Goal: Complete application form

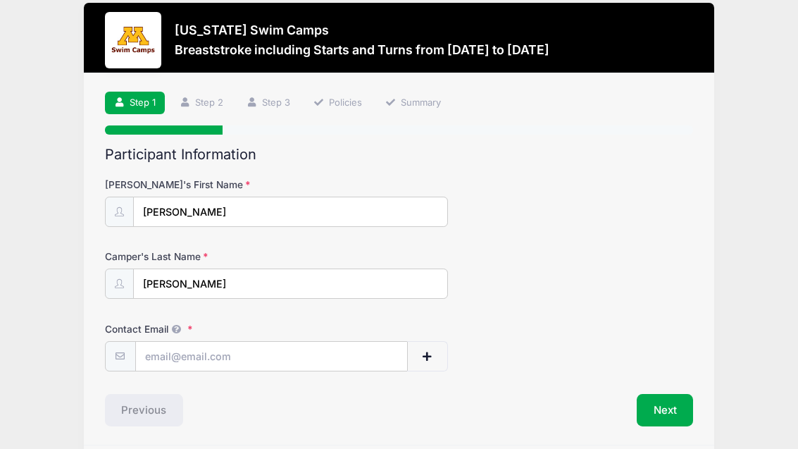
scroll to position [19, 0]
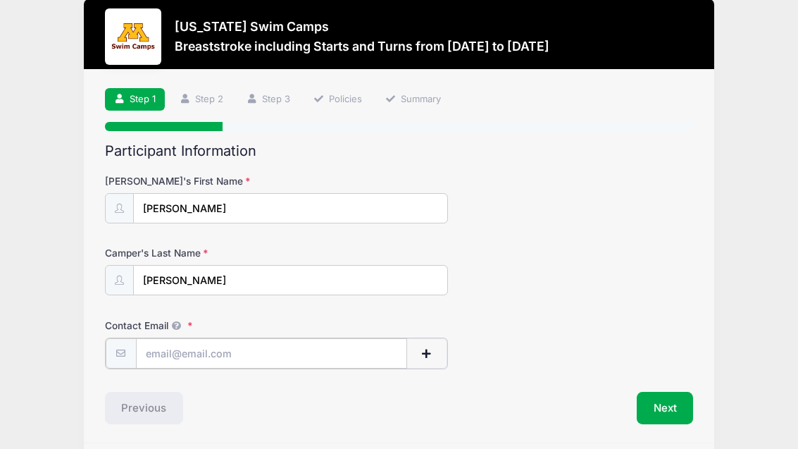
click at [341, 341] on input "Contact Email" at bounding box center [271, 353] width 271 height 30
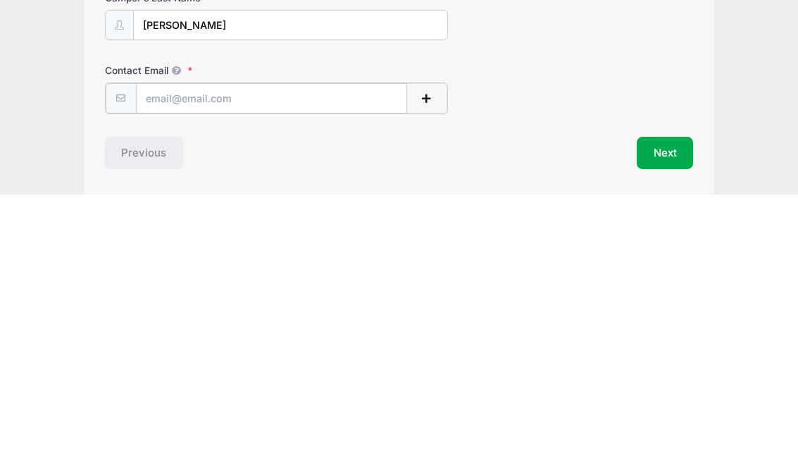
type input "[EMAIL_ADDRESS][DOMAIN_NAME]"
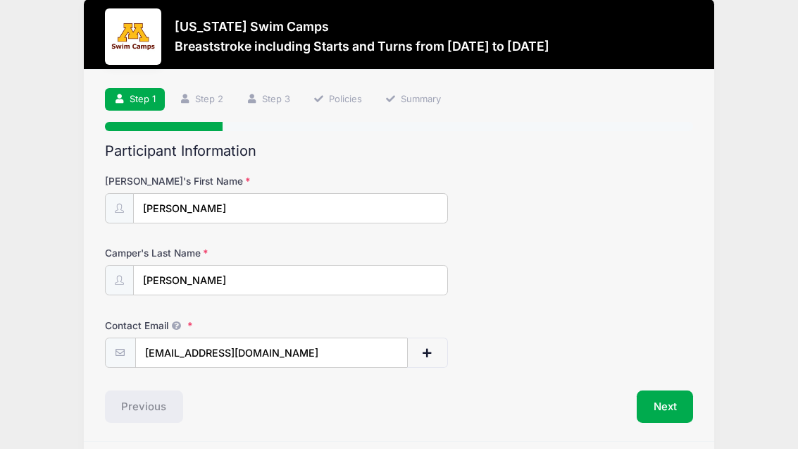
click at [672, 409] on button "Next" at bounding box center [665, 406] width 57 height 32
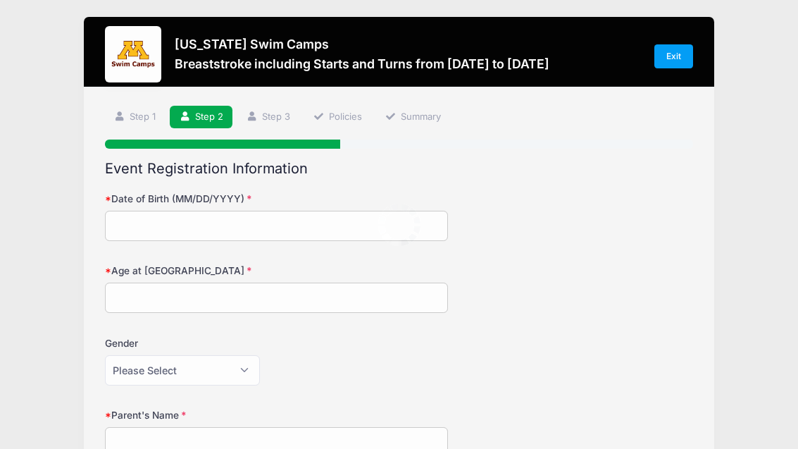
scroll to position [0, 0]
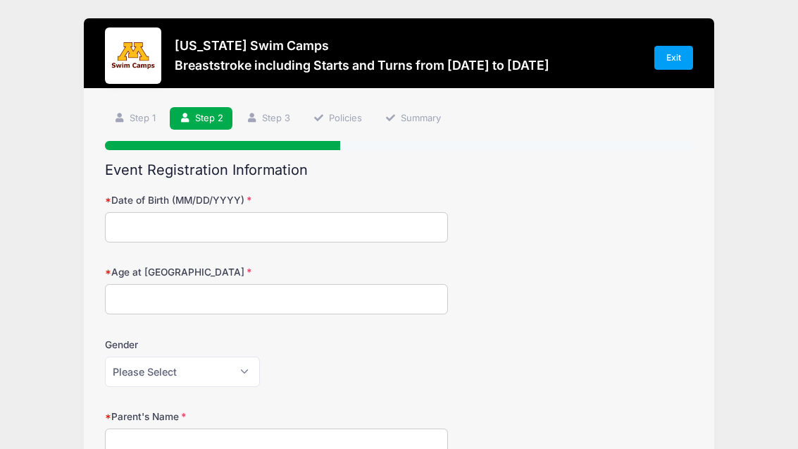
click at [366, 227] on input "Date of Birth (MM/DD/YYYY)" at bounding box center [276, 227] width 343 height 30
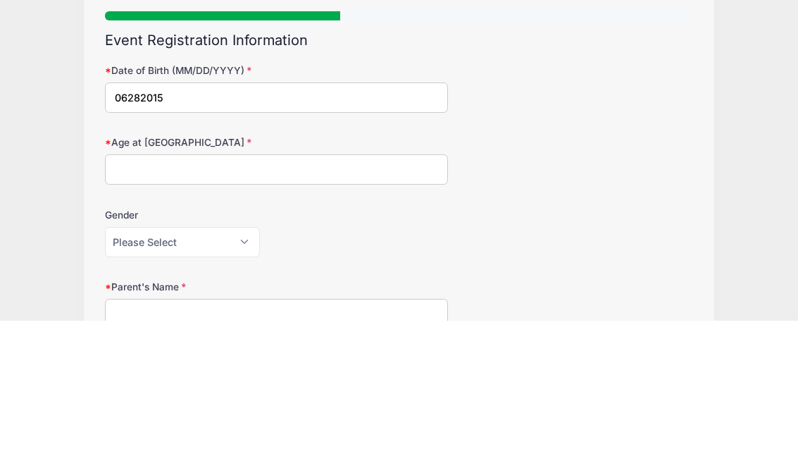
type input "06282015"
click at [347, 283] on input "Age at [GEOGRAPHIC_DATA]" at bounding box center [276, 298] width 343 height 30
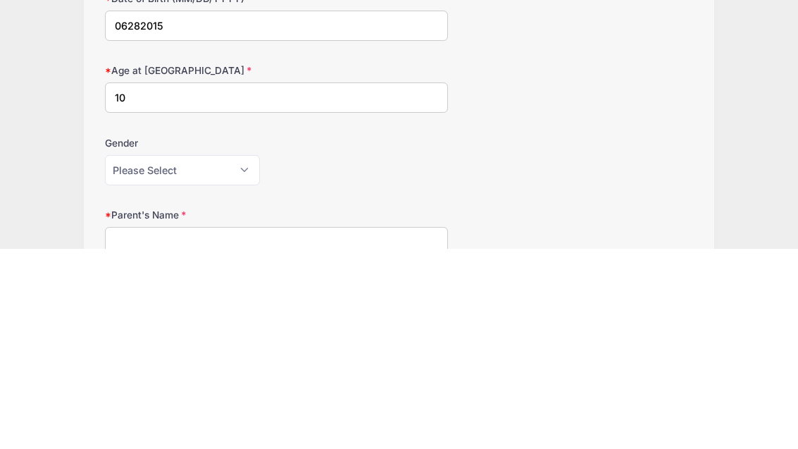
type input "10"
click at [210, 356] on select "Please Select [DEMOGRAPHIC_DATA] [DEMOGRAPHIC_DATA]" at bounding box center [182, 371] width 155 height 30
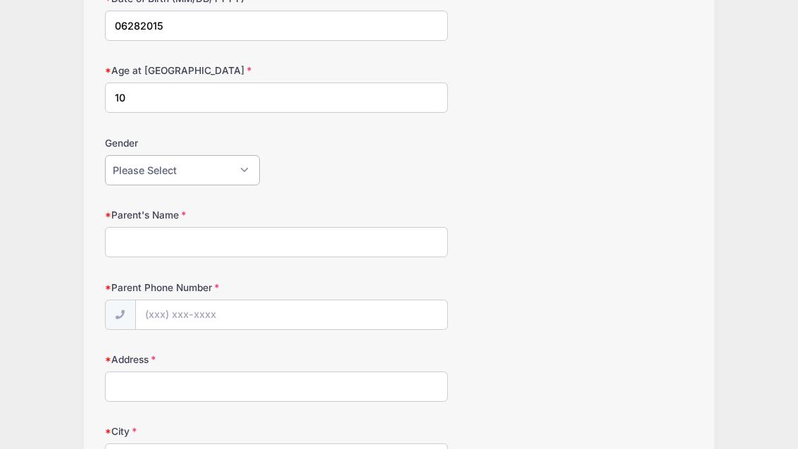
select select "[DEMOGRAPHIC_DATA]"
click at [304, 254] on input "Parent's Name" at bounding box center [276, 242] width 343 height 30
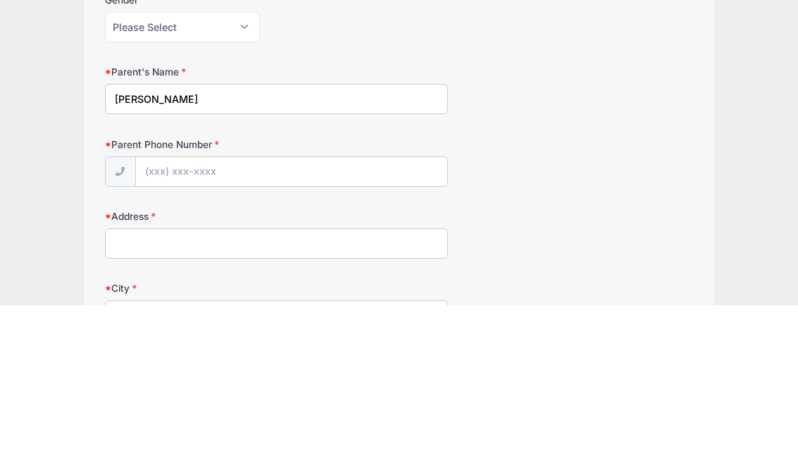
type input "[PERSON_NAME]"
click at [393, 301] on input "Parent Phone Number" at bounding box center [291, 316] width 311 height 30
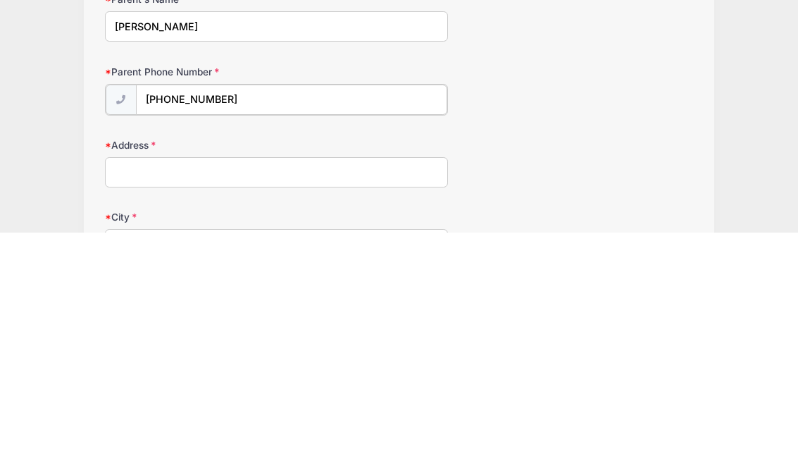
type input "[PHONE_NUMBER]"
click at [356, 372] on input "Address" at bounding box center [276, 387] width 343 height 30
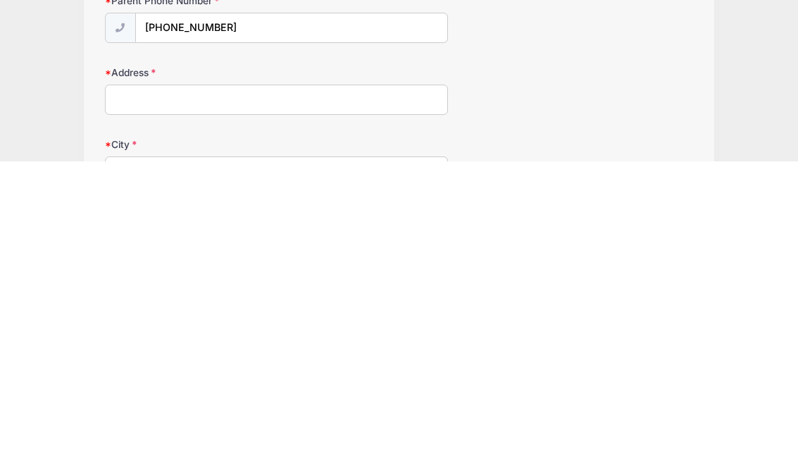
type input "[STREET_ADDRESS][PERSON_NAME]"
type input "[GEOGRAPHIC_DATA]"
select select "MN"
type input "55113"
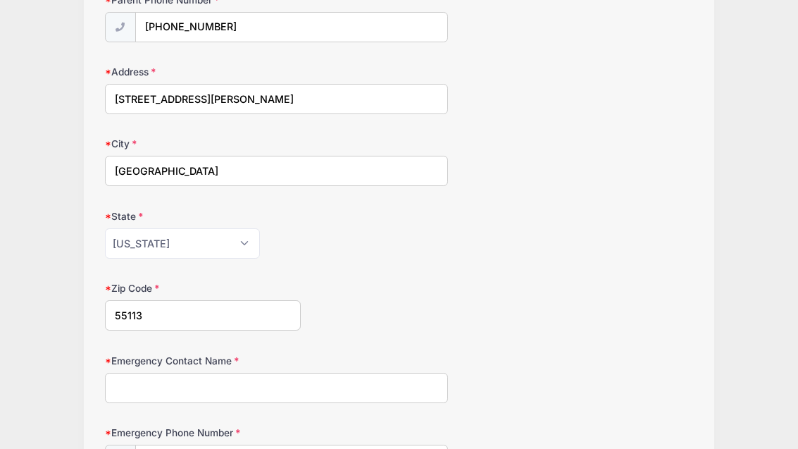
click at [357, 391] on input "Emergency Contact Name" at bounding box center [276, 388] width 343 height 30
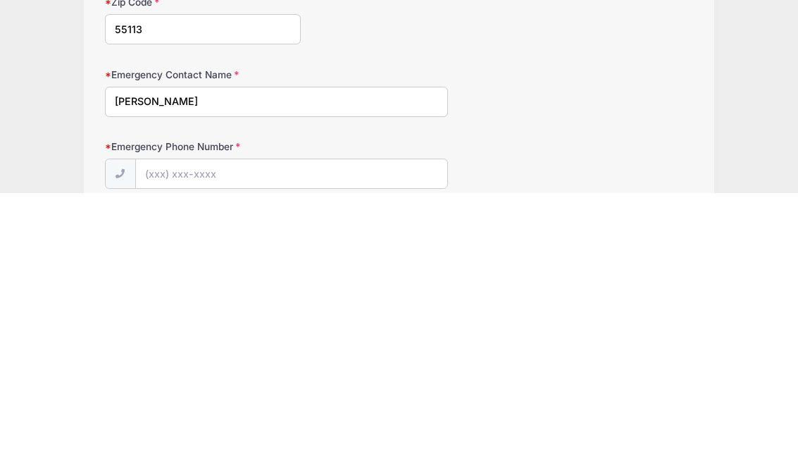
type input "[PERSON_NAME]"
click at [242, 416] on input "Emergency Phone Number" at bounding box center [291, 431] width 311 height 30
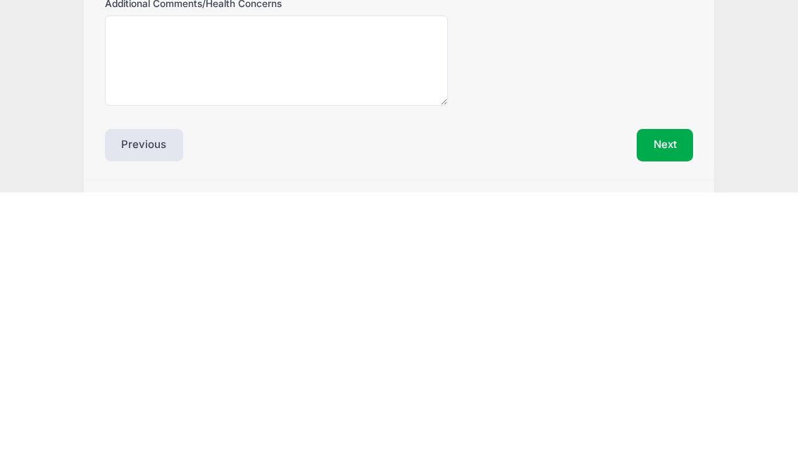
type input "[PHONE_NUMBER]"
click at [671, 384] on button "Next" at bounding box center [665, 400] width 57 height 32
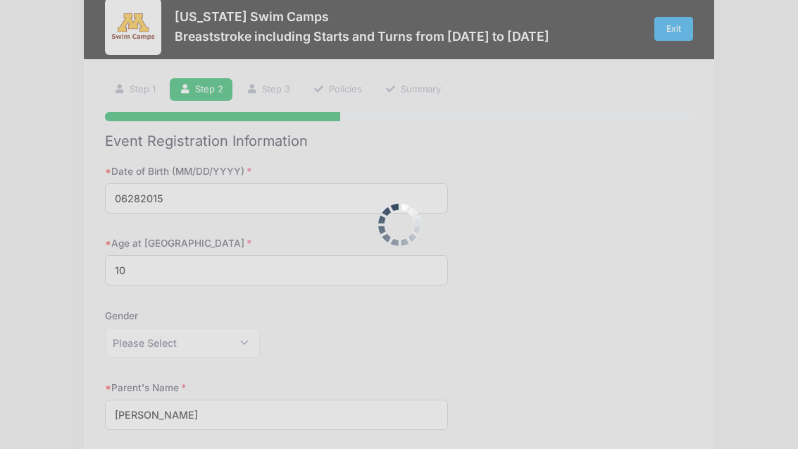
scroll to position [0, 0]
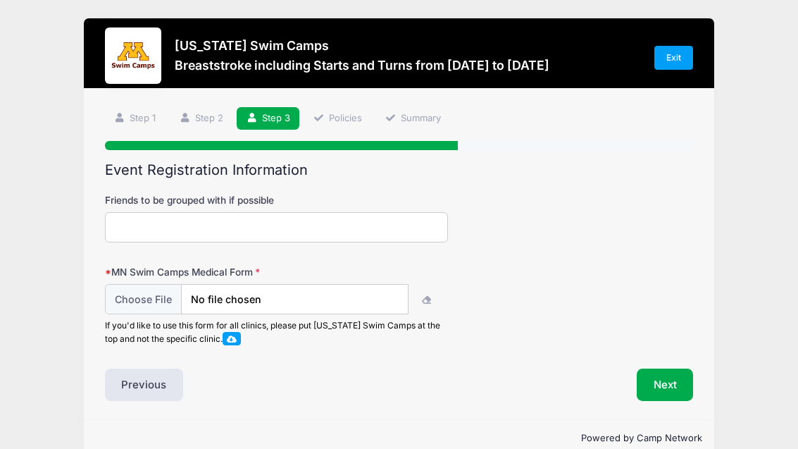
click at [146, 294] on input "file" at bounding box center [257, 299] width 304 height 30
click at [442, 300] on button "button" at bounding box center [428, 299] width 40 height 30
click at [431, 305] on button "button" at bounding box center [428, 299] width 40 height 30
click at [242, 339] on span at bounding box center [232, 338] width 19 height 13
click at [666, 377] on button "Next" at bounding box center [665, 384] width 57 height 32
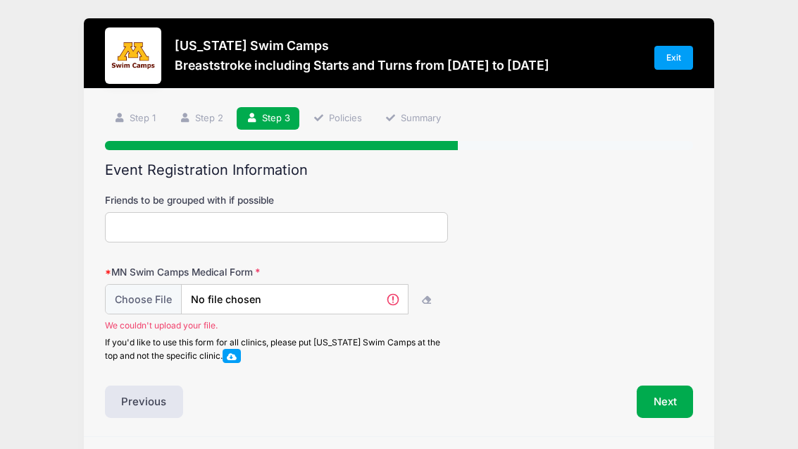
scroll to position [41, 0]
